Goal: Task Accomplishment & Management: Complete application form

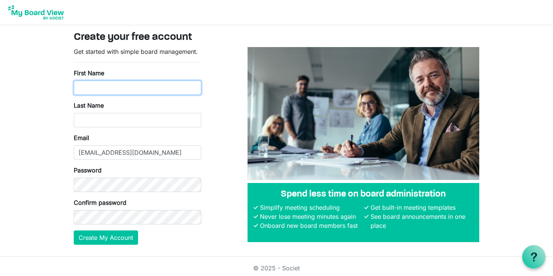
click at [107, 85] on input "First Name" at bounding box center [138, 88] width 128 height 14
type input "Willa"
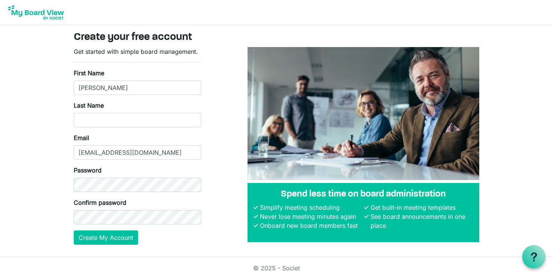
type input "Langeveld"
click at [87, 236] on button "Create My Account" at bounding box center [106, 237] width 64 height 14
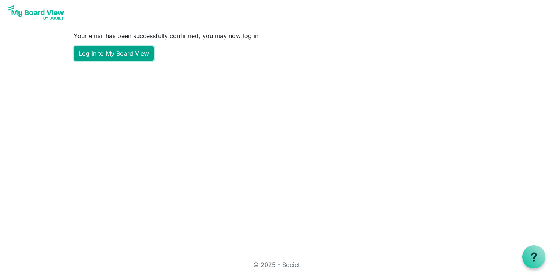
click at [137, 50] on link "Log in to My Board View" at bounding box center [114, 53] width 80 height 14
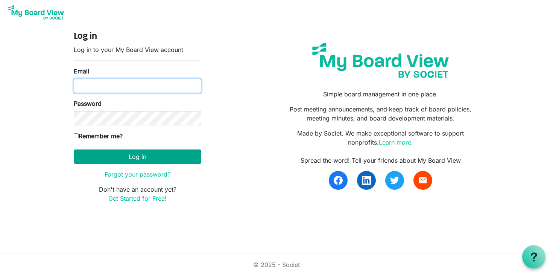
type input "[EMAIL_ADDRESS][DOMAIN_NAME]"
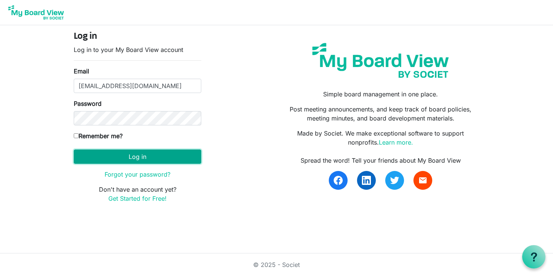
click at [135, 157] on button "Log in" at bounding box center [138, 156] width 128 height 14
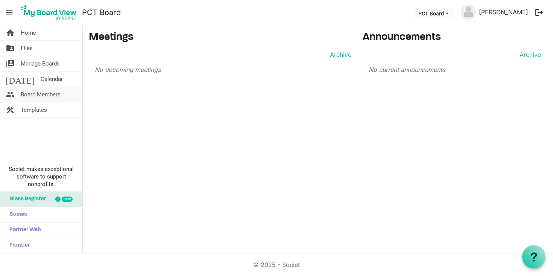
click at [47, 94] on span "Board Members" at bounding box center [41, 94] width 40 height 15
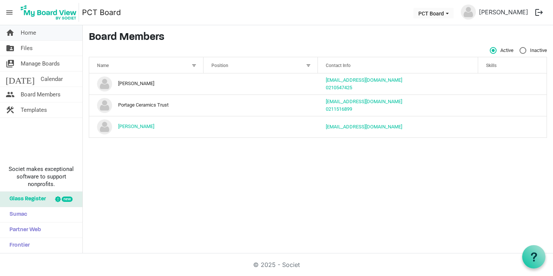
click at [44, 35] on link "home Home" at bounding box center [41, 32] width 82 height 15
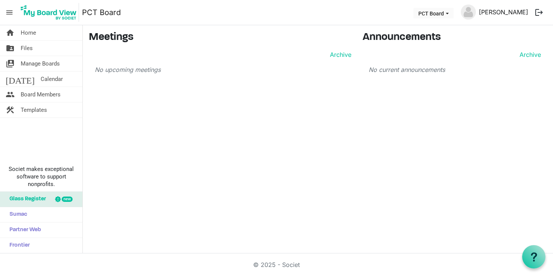
click at [500, 12] on link "[PERSON_NAME]" at bounding box center [503, 12] width 55 height 15
